Goal: Task Accomplishment & Management: Use online tool/utility

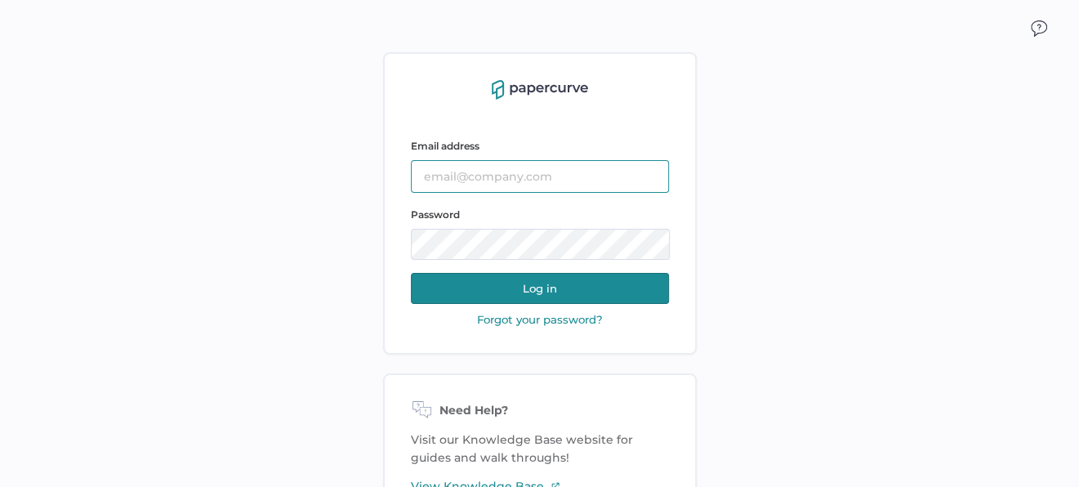
type input "sclement@saolrx.com"
click at [574, 289] on button "Log in" at bounding box center [540, 288] width 258 height 31
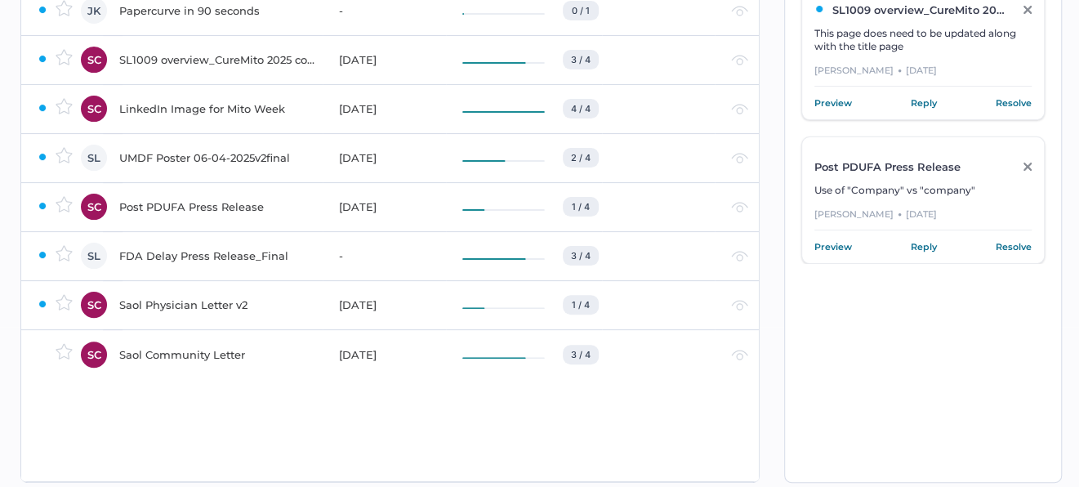
scroll to position [163, 0]
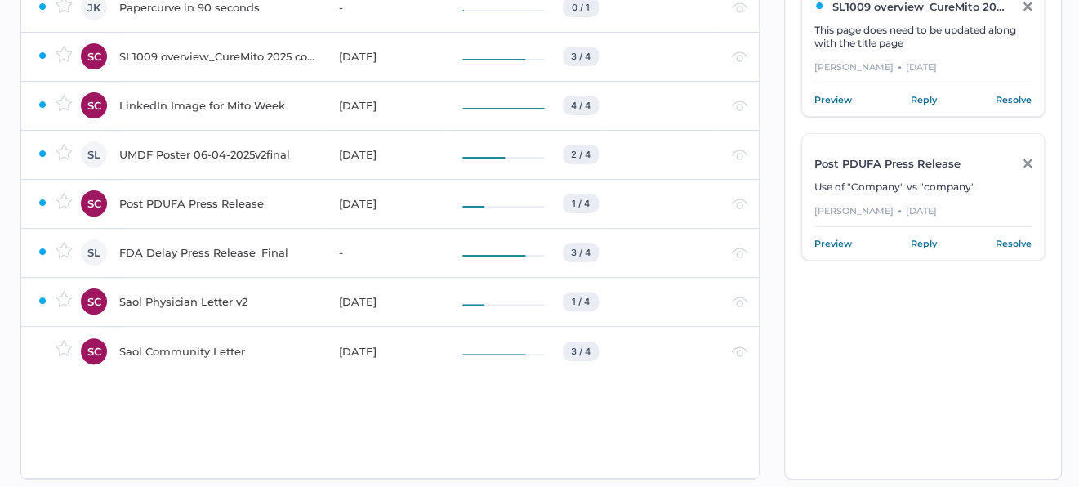
click at [207, 253] on div "FDA Delay Press Release_Final" at bounding box center [219, 253] width 200 height 20
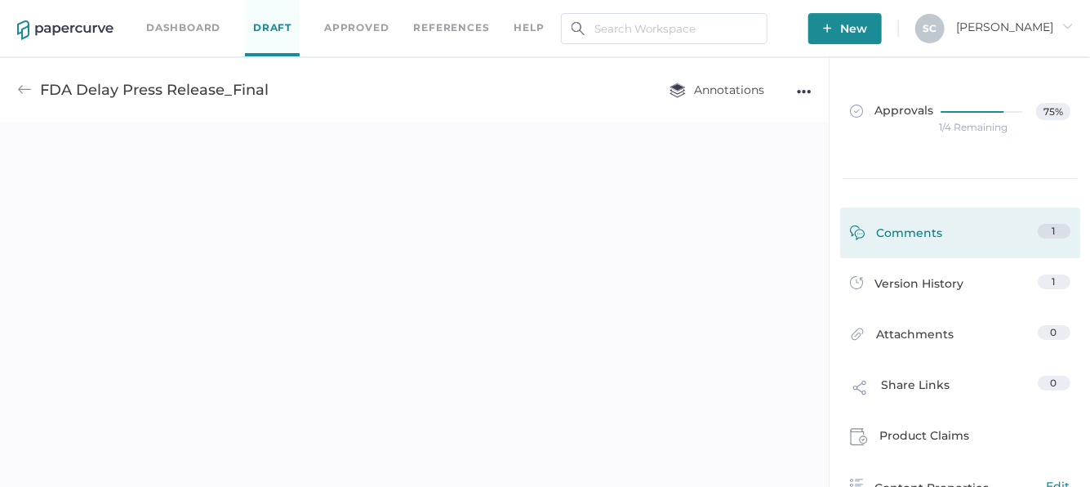
click at [914, 225] on div "Comments" at bounding box center [896, 236] width 93 height 25
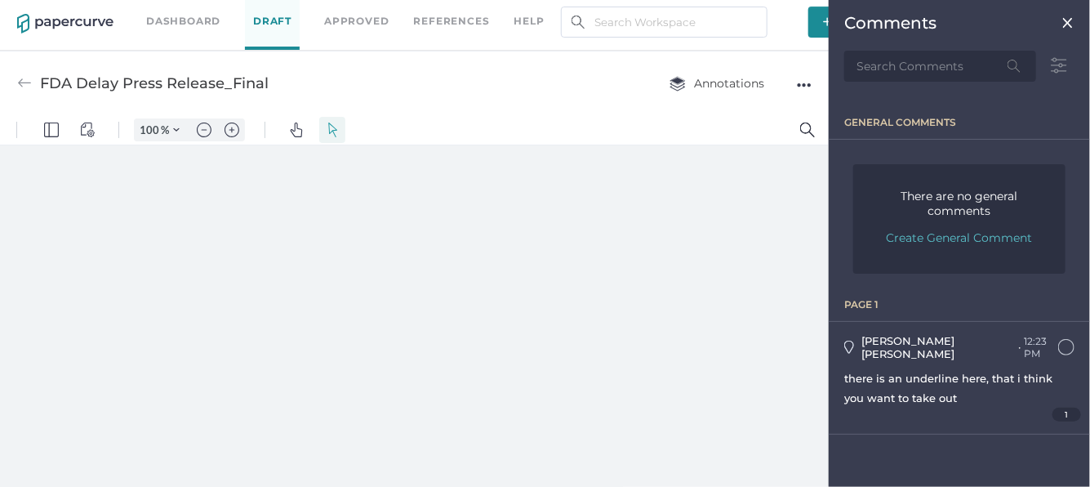
type input "86"
